Goal: Answer question/provide support: Share knowledge or assist other users

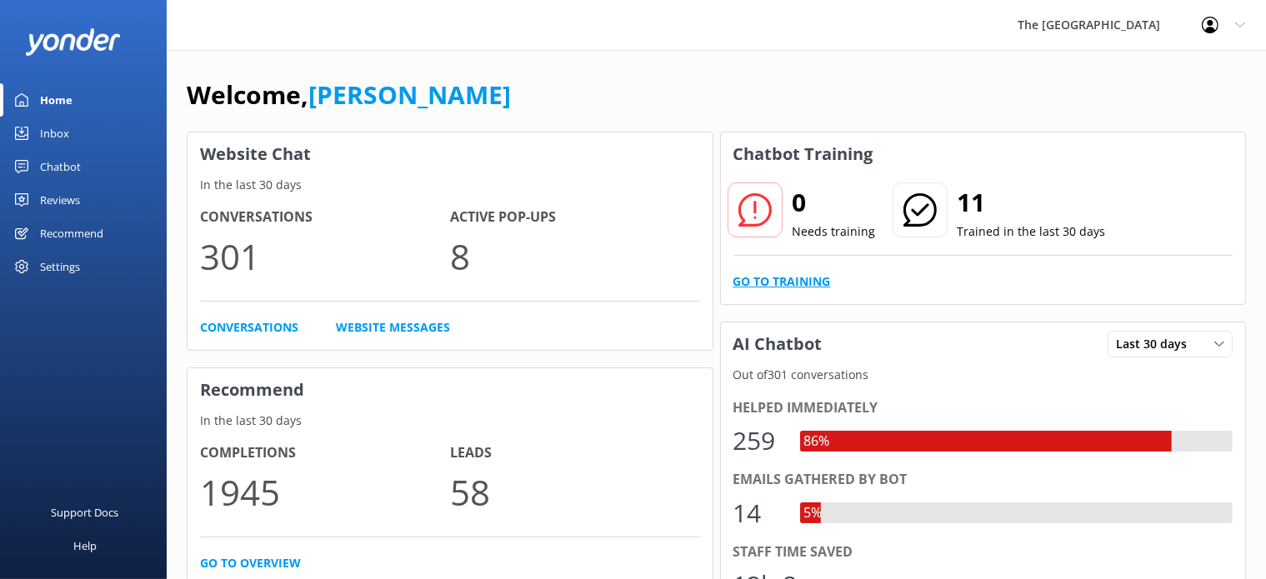
click at [792, 282] on link "Go to Training" at bounding box center [783, 282] width 98 height 18
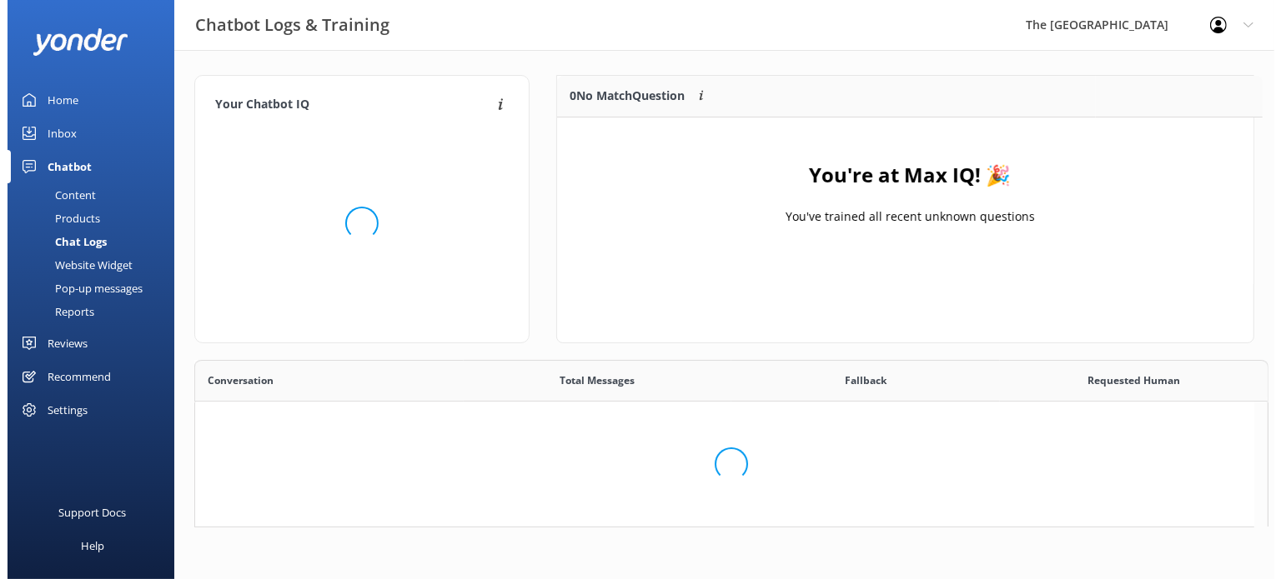
scroll to position [193, 682]
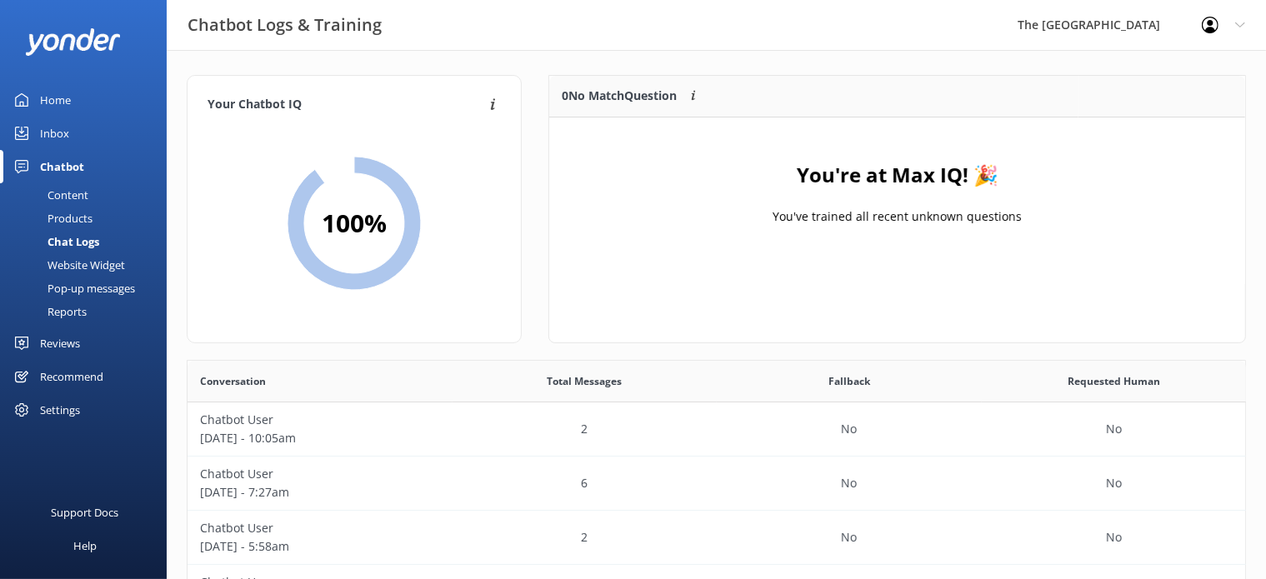
click at [55, 129] on div "Inbox" at bounding box center [54, 133] width 29 height 33
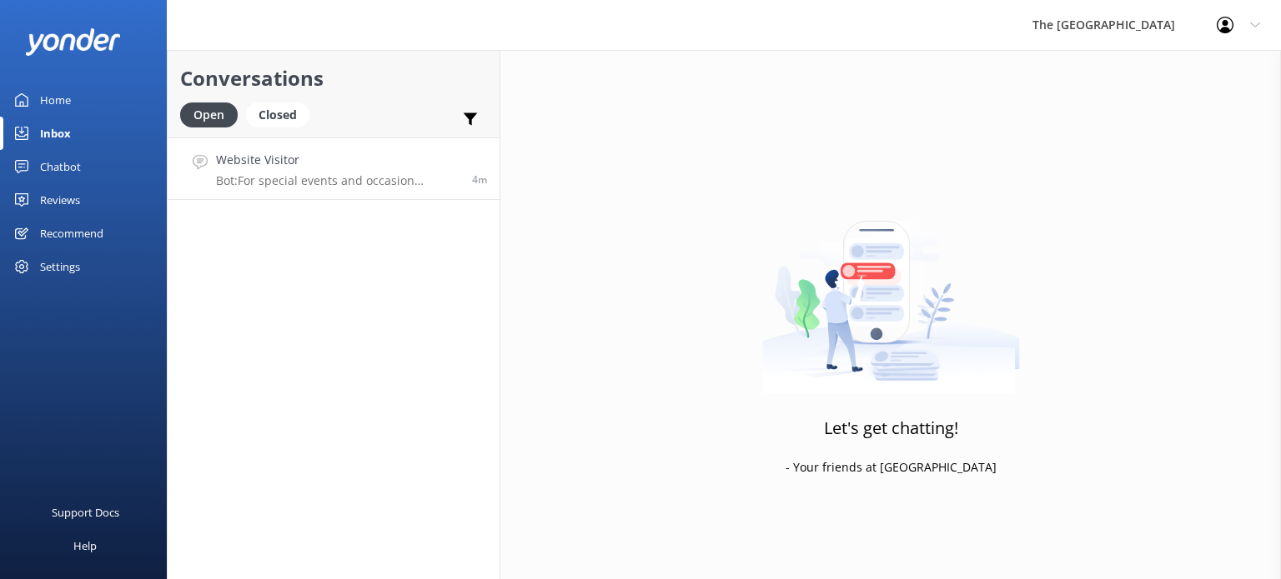
click at [357, 180] on p "Bot: For special events and occasion bookings, please email our team at [EMAIL_…" at bounding box center [337, 180] width 243 height 15
